Goal: Navigation & Orientation: Find specific page/section

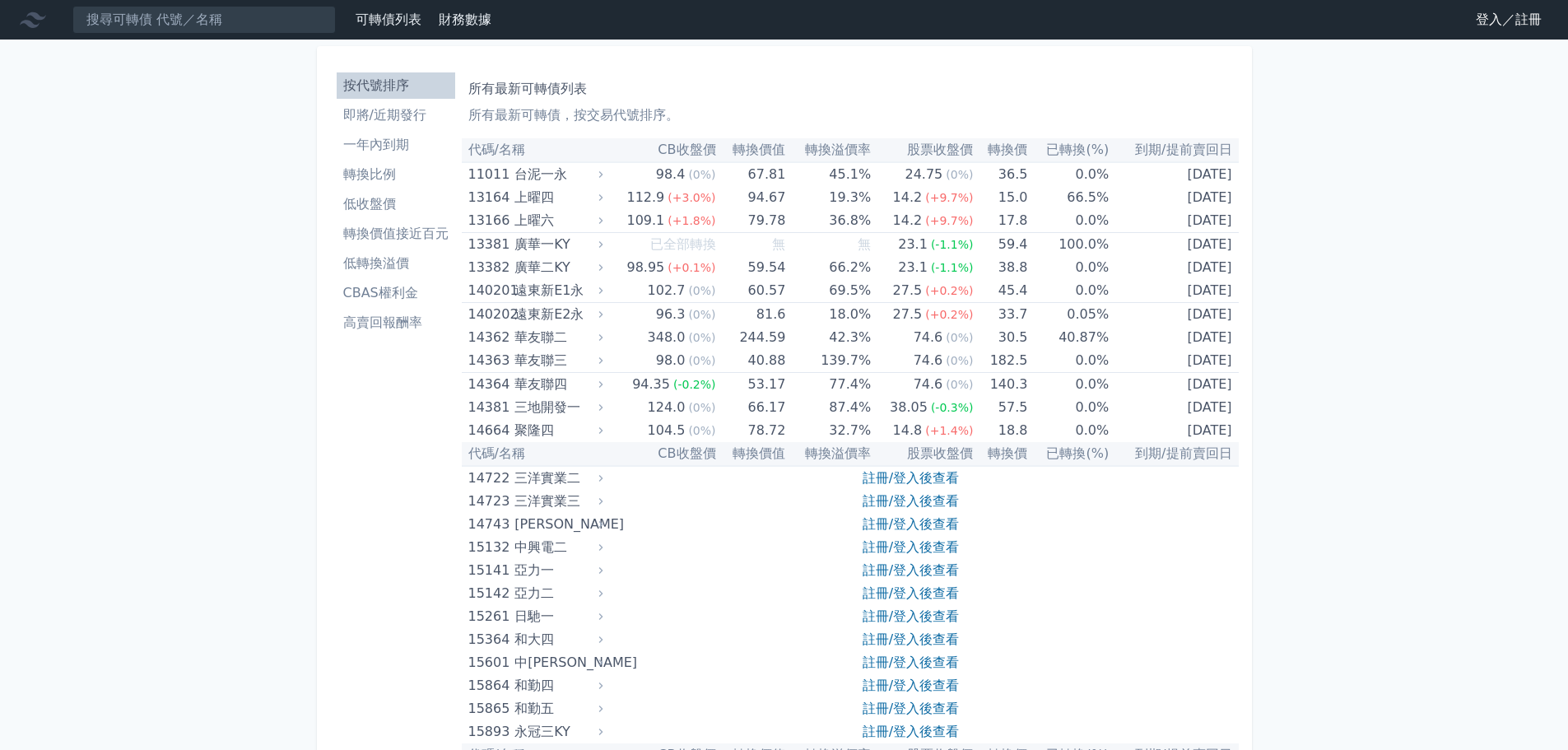
click at [1482, 27] on link "登入／註冊" at bounding box center [1508, 20] width 93 height 27
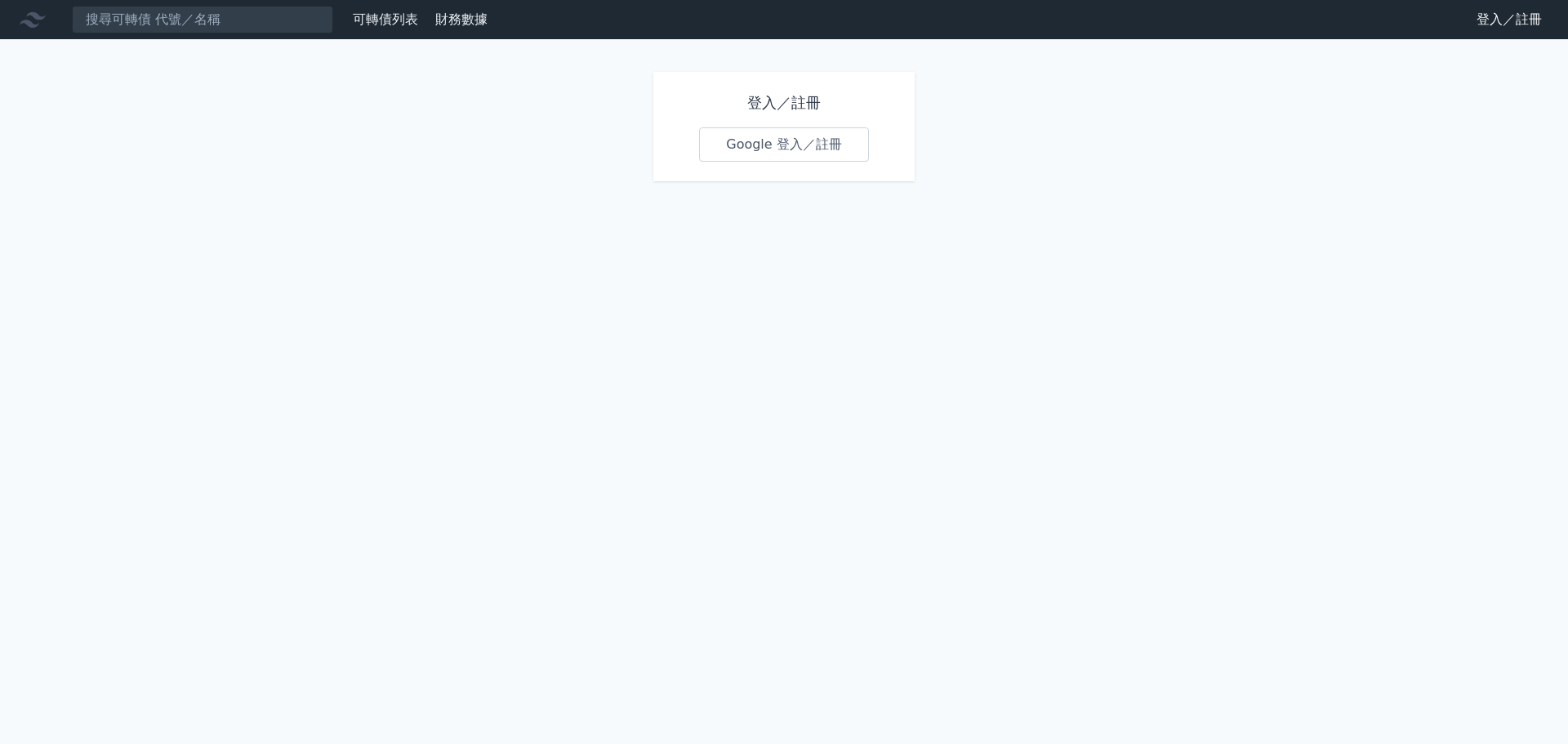
click at [776, 140] on link "Google 登入／註冊" at bounding box center [784, 144] width 170 height 34
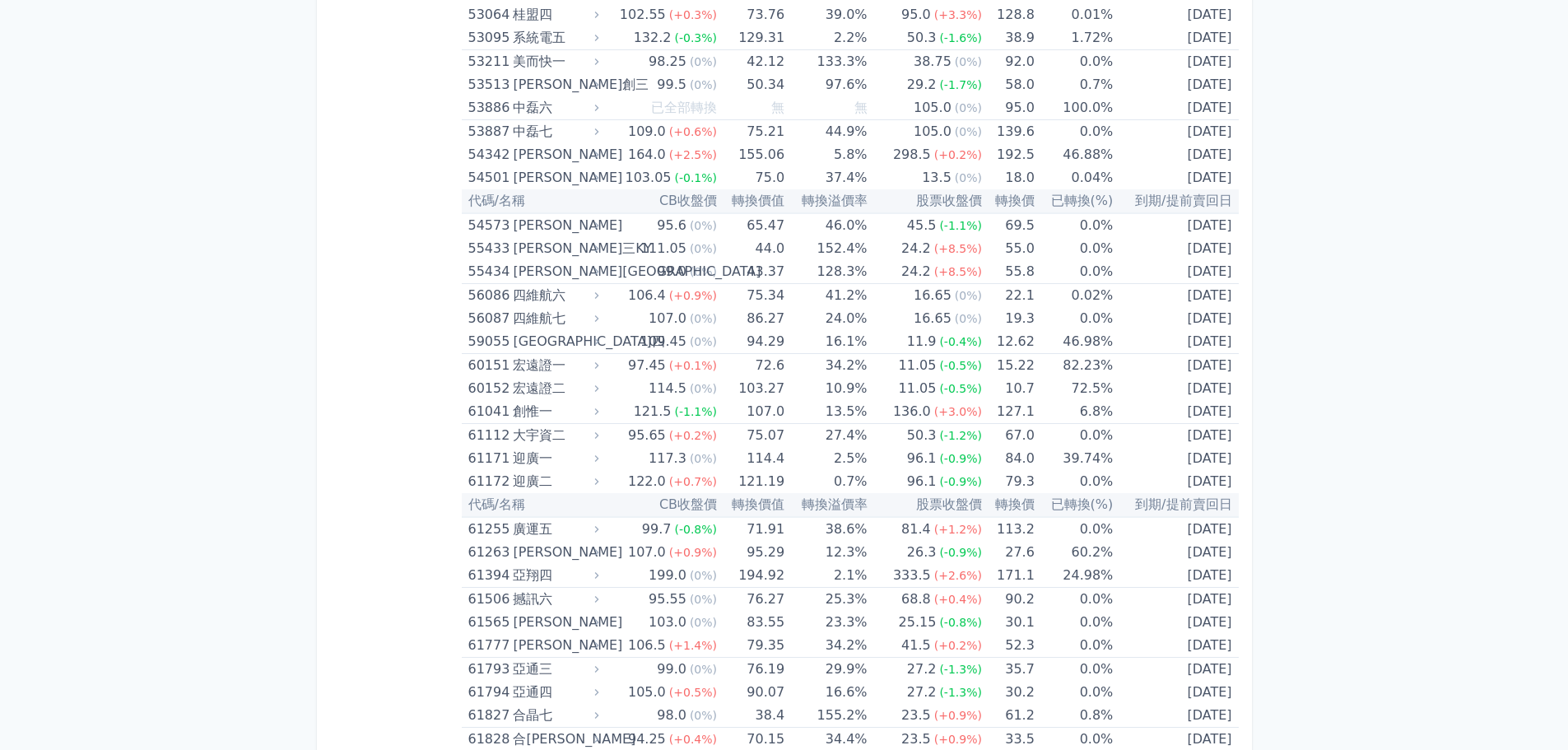
scroll to position [6284, 0]
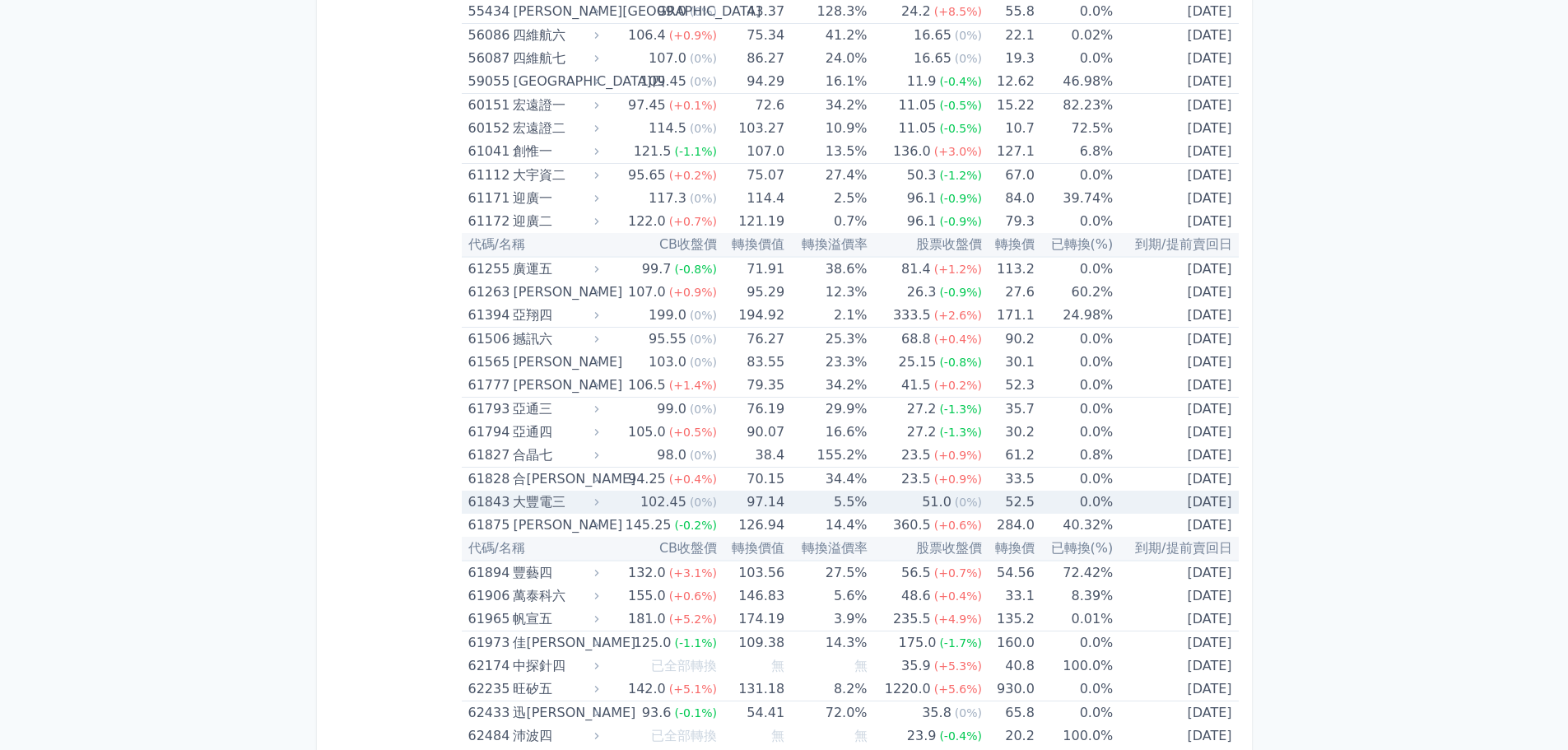
click at [526, 501] on div "大豐電三" at bounding box center [554, 502] width 82 height 23
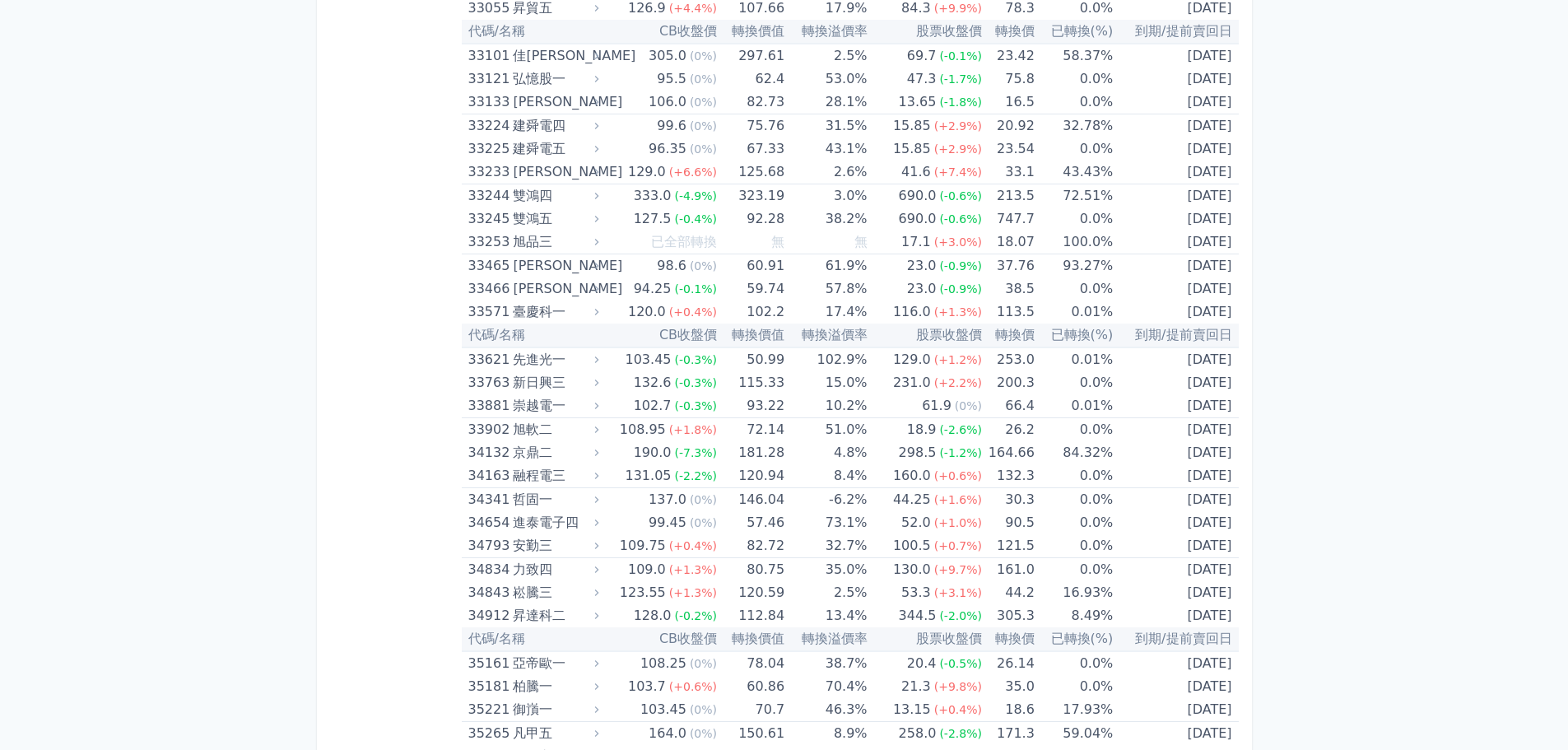
scroll to position [2827, 0]
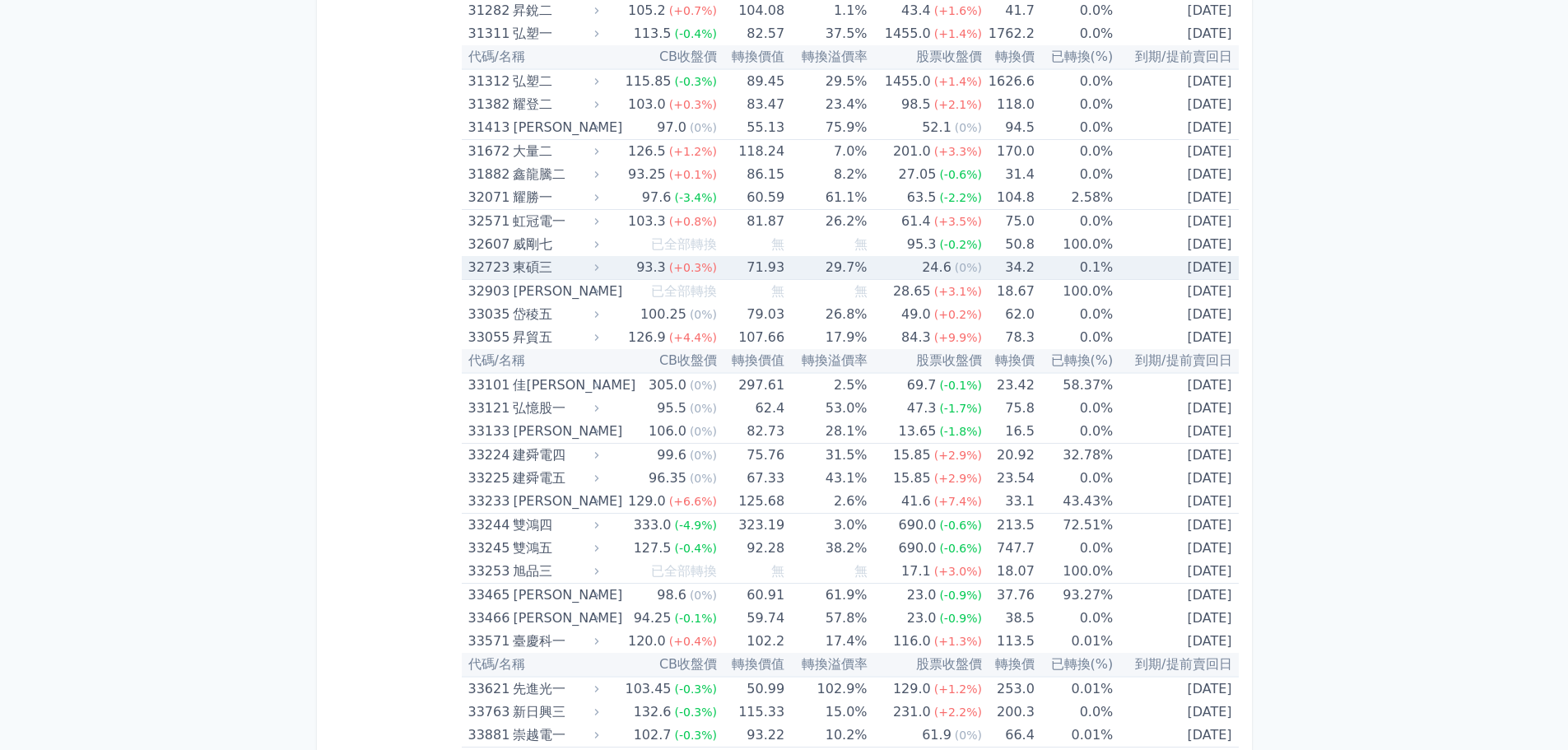
click at [722, 271] on td "71.93" at bounding box center [751, 267] width 68 height 24
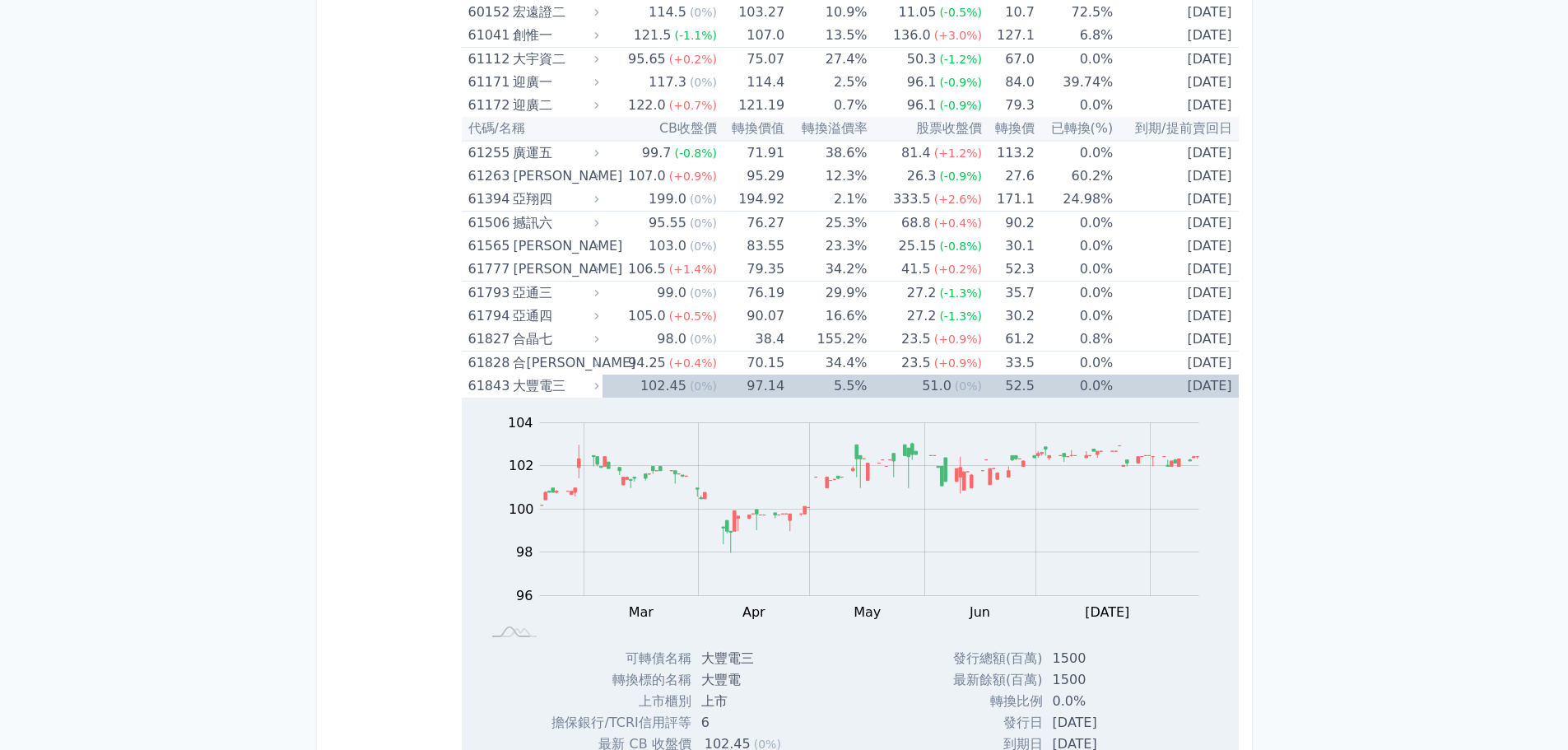
scroll to position [7107, 0]
